Goal: Information Seeking & Learning: Learn about a topic

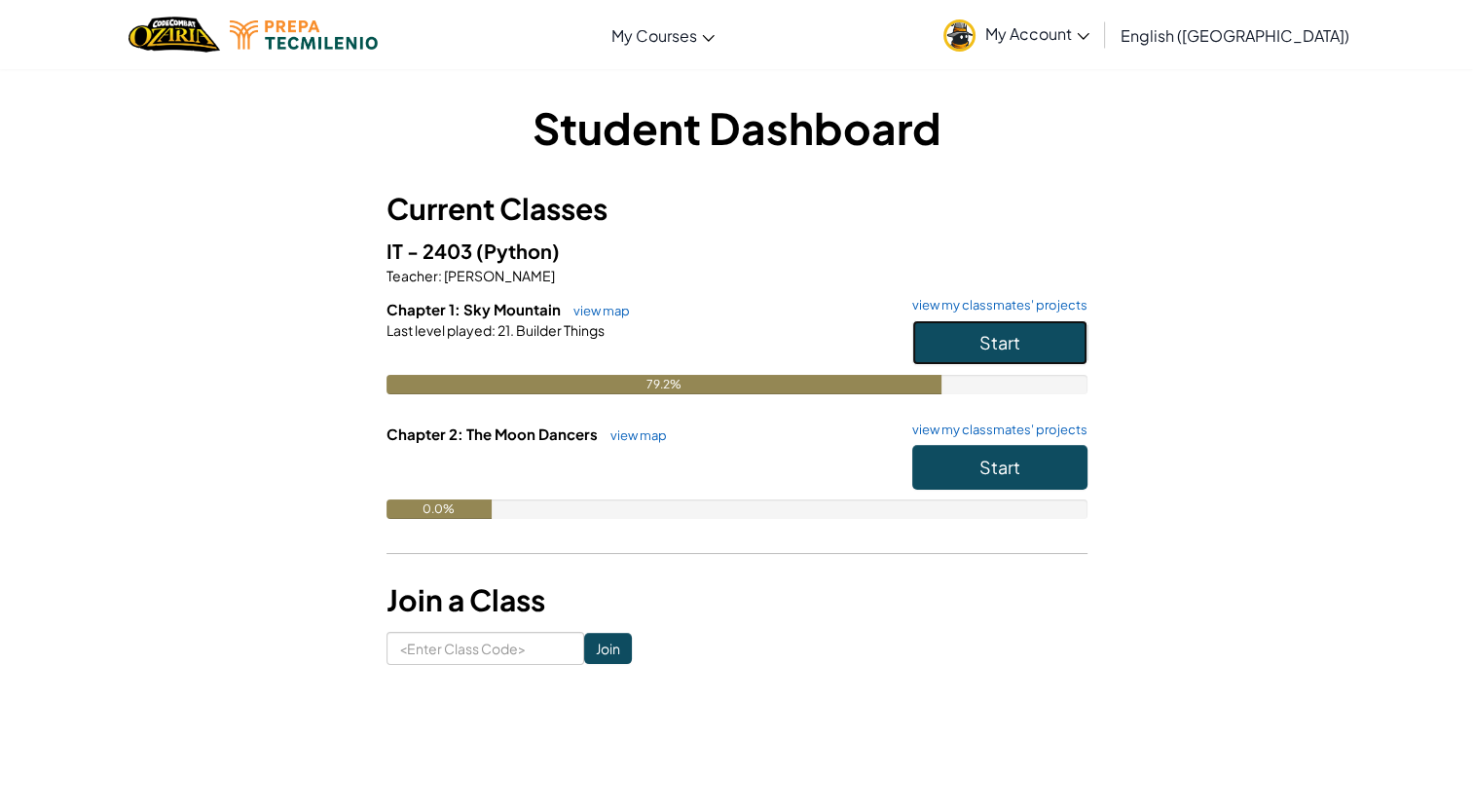
click at [962, 348] on button "Start" at bounding box center [1000, 343] width 175 height 45
